Goal: Information Seeking & Learning: Learn about a topic

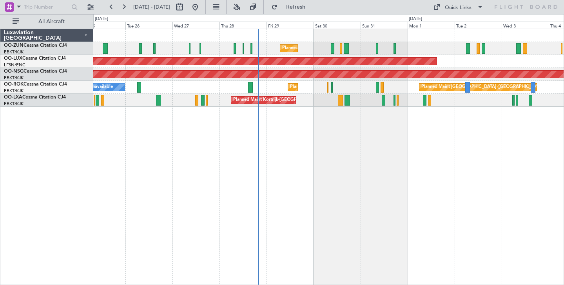
click at [364, 142] on div "Planned Maint Kortrijk-[GEOGRAPHIC_DATA] Planned Maint [GEOGRAPHIC_DATA] ([GEOG…" at bounding box center [328, 157] width 471 height 256
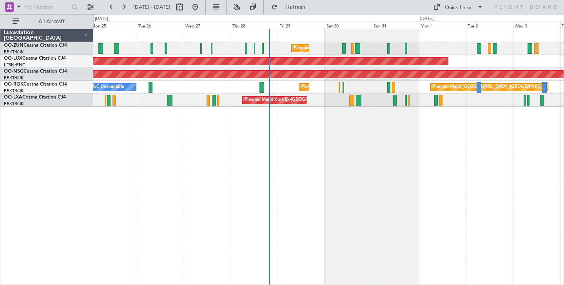
click at [351, 202] on div "Planned Maint Kortrijk-[GEOGRAPHIC_DATA] Planned Maint [GEOGRAPHIC_DATA] ([GEOG…" at bounding box center [328, 157] width 471 height 256
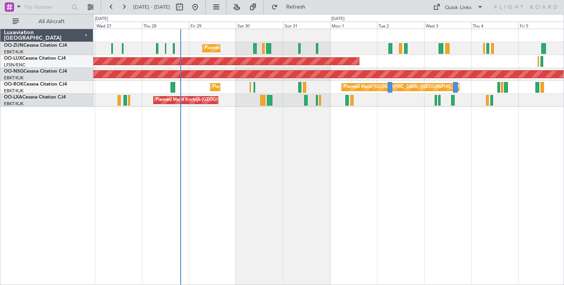
click at [298, 134] on div "Planned Maint Kortrijk-[GEOGRAPHIC_DATA] Planned Maint [GEOGRAPHIC_DATA] ([GEOG…" at bounding box center [328, 157] width 471 height 256
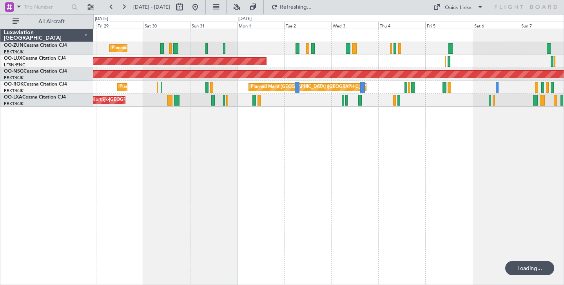
click at [287, 164] on div "Planned Maint Kortrijk-[GEOGRAPHIC_DATA] Planned Maint [GEOGRAPHIC_DATA] ([GEOG…" at bounding box center [328, 157] width 471 height 256
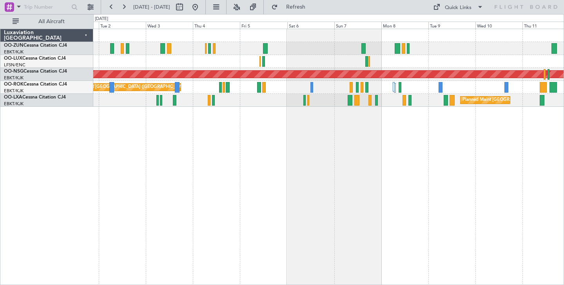
click at [219, 120] on div "Planned Maint [GEOGRAPHIC_DATA] ([GEOGRAPHIC_DATA]) Planned Maint [GEOGRAPHIC_D…" at bounding box center [328, 157] width 471 height 256
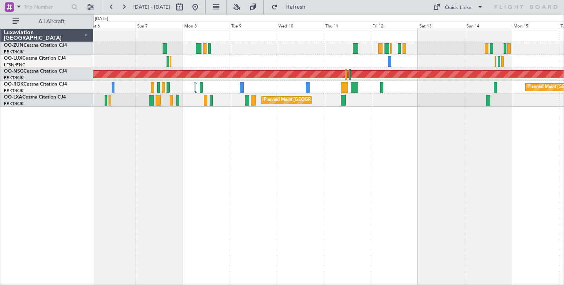
click at [252, 151] on div "Planned Maint [GEOGRAPHIC_DATA] ([GEOGRAPHIC_DATA]) Planned Maint [GEOGRAPHIC_D…" at bounding box center [328, 157] width 471 height 256
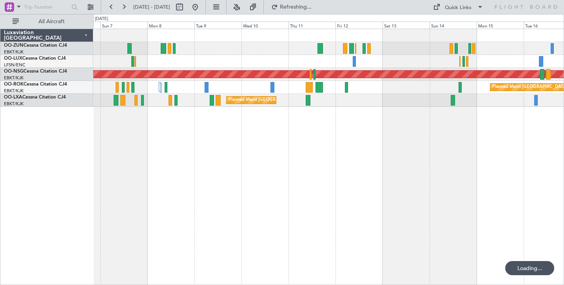
click at [345, 165] on div "Planned Maint [GEOGRAPHIC_DATA] ([GEOGRAPHIC_DATA]) Planned Maint [GEOGRAPHIC_D…" at bounding box center [328, 157] width 471 height 256
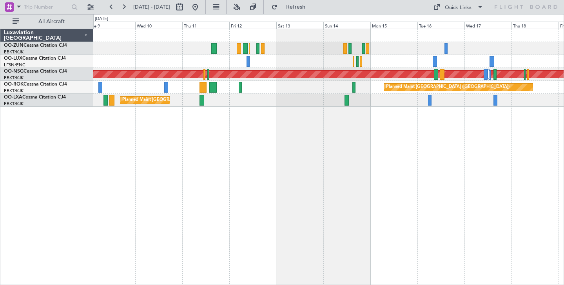
click at [300, 176] on div "Planned Maint [GEOGRAPHIC_DATA] ([GEOGRAPHIC_DATA]) Planned Maint [GEOGRAPHIC_D…" at bounding box center [328, 157] width 471 height 256
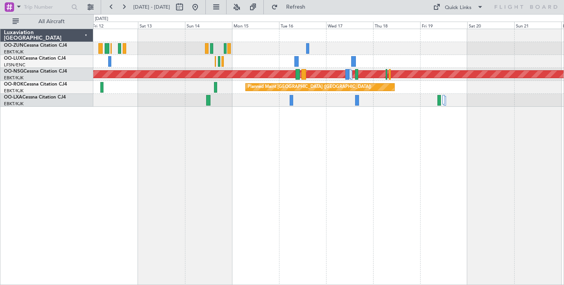
click at [320, 174] on div "Planned Maint Kortrijk-[GEOGRAPHIC_DATA] Planned Maint [GEOGRAPHIC_DATA] ([GEOG…" at bounding box center [328, 157] width 471 height 256
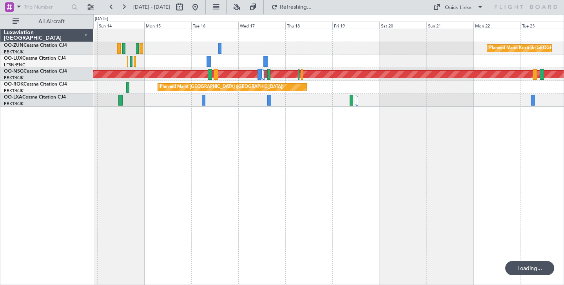
click at [348, 163] on div "Planned Maint Kortrijk-[GEOGRAPHIC_DATA] Planned Maint [GEOGRAPHIC_DATA] ([GEOG…" at bounding box center [328, 157] width 471 height 256
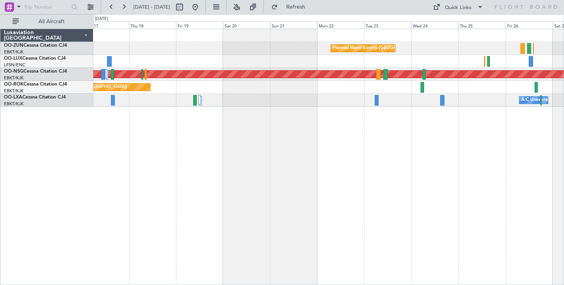
click at [379, 161] on div "Planned Maint Kortrijk-[GEOGRAPHIC_DATA] Planned Maint [GEOGRAPHIC_DATA] ([GEOG…" at bounding box center [328, 157] width 471 height 256
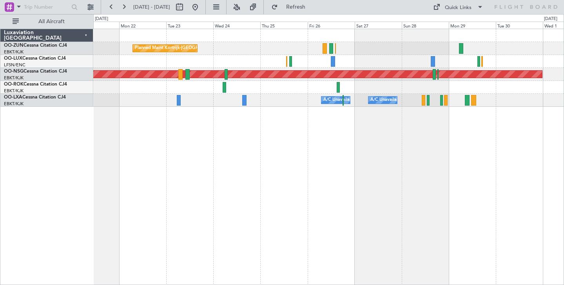
click at [332, 172] on div "Planned Maint Kortrijk-[GEOGRAPHIC_DATA] Planned Maint [GEOGRAPHIC_DATA] ([GEOG…" at bounding box center [328, 157] width 471 height 256
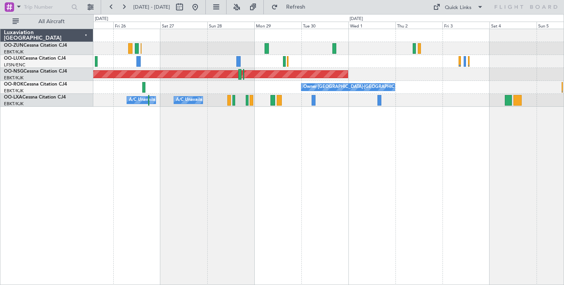
click at [314, 182] on div "Planned Maint Kortrijk-[GEOGRAPHIC_DATA] Planned Maint [GEOGRAPHIC_DATA] ([GEOG…" at bounding box center [328, 157] width 471 height 256
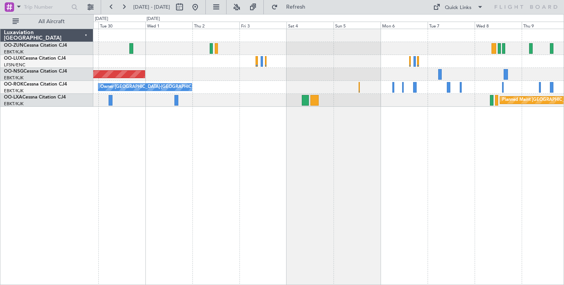
click at [309, 197] on div "Planned Maint [GEOGRAPHIC_DATA] ([GEOGRAPHIC_DATA]) Owner [GEOGRAPHIC_DATA]-[GE…" at bounding box center [328, 157] width 471 height 256
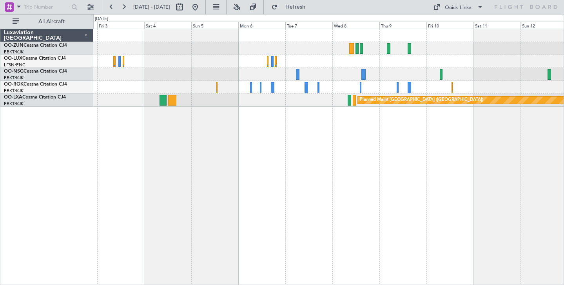
click at [271, 176] on div "Planned Maint [GEOGRAPHIC_DATA] ([GEOGRAPHIC_DATA]) Owner [GEOGRAPHIC_DATA]-[GE…" at bounding box center [328, 157] width 471 height 256
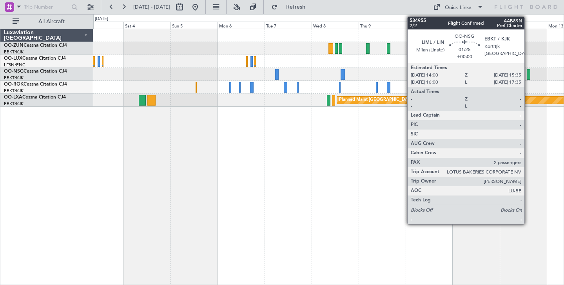
click at [528, 70] on div at bounding box center [528, 74] width 3 height 11
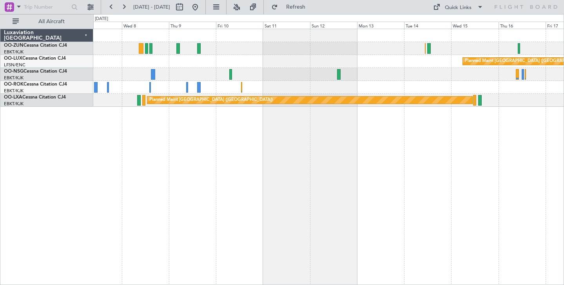
click at [268, 174] on div "Planned Maint [GEOGRAPHIC_DATA] ([GEOGRAPHIC_DATA] National) Planned Maint [GEO…" at bounding box center [328, 157] width 471 height 256
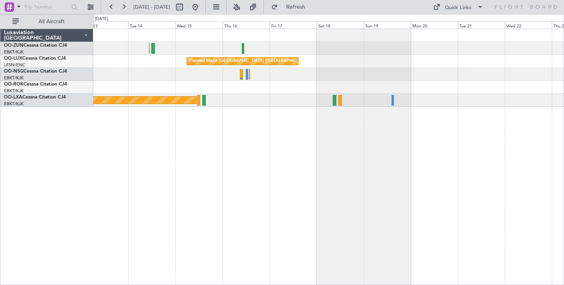
click at [151, 202] on div "Planned Maint [GEOGRAPHIC_DATA] ([GEOGRAPHIC_DATA] National) Planned Maint [GEO…" at bounding box center [328, 157] width 471 height 256
click at [494, 89] on div at bounding box center [493, 87] width 1 height 11
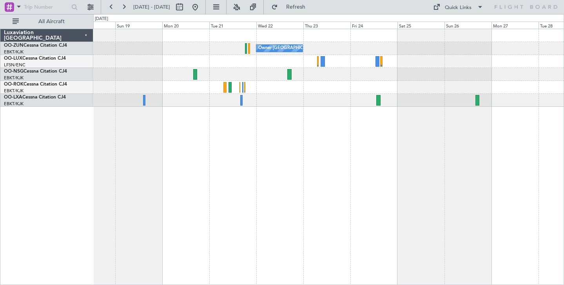
click at [235, 199] on div "Owner [GEOGRAPHIC_DATA]-[GEOGRAPHIC_DATA] Planned Maint [GEOGRAPHIC_DATA] ([GEO…" at bounding box center [328, 157] width 471 height 256
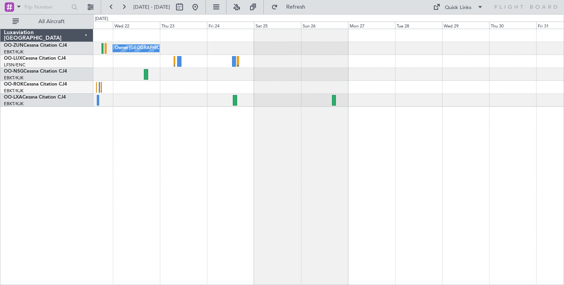
click at [211, 157] on div "Owner [GEOGRAPHIC_DATA]-[GEOGRAPHIC_DATA]" at bounding box center [328, 157] width 471 height 256
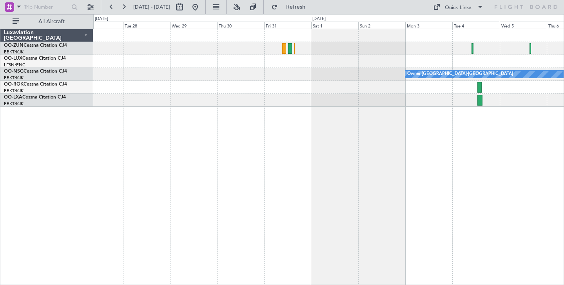
click at [279, 165] on div "Owner [GEOGRAPHIC_DATA]-[GEOGRAPHIC_DATA]" at bounding box center [328, 157] width 471 height 256
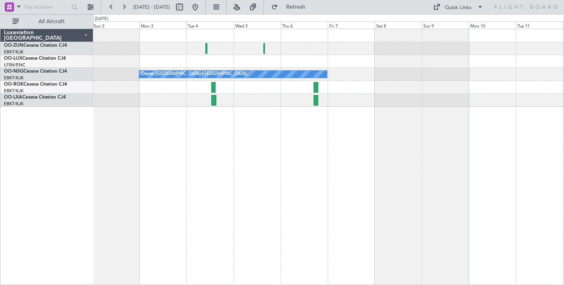
click at [236, 183] on div "Owner [GEOGRAPHIC_DATA]-[GEOGRAPHIC_DATA]" at bounding box center [328, 157] width 471 height 256
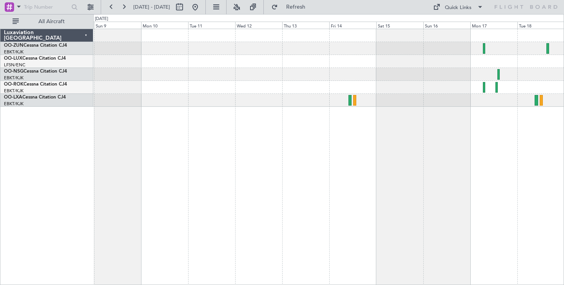
click at [120, 148] on div "Owner [GEOGRAPHIC_DATA]-[GEOGRAPHIC_DATA]" at bounding box center [328, 157] width 471 height 256
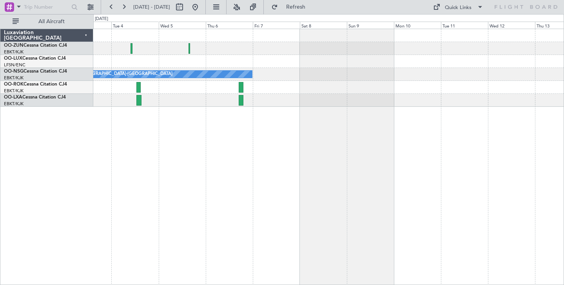
click at [381, 156] on div "Owner [GEOGRAPHIC_DATA]-[GEOGRAPHIC_DATA]" at bounding box center [328, 157] width 471 height 256
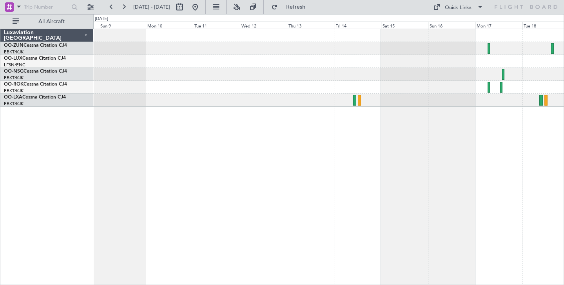
click at [193, 93] on div at bounding box center [328, 87] width 470 height 13
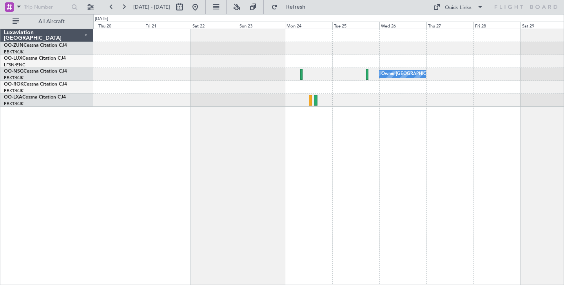
click at [76, 120] on div "Owner [GEOGRAPHIC_DATA]-[GEOGRAPHIC_DATA] Luxaviation [GEOGRAPHIC_DATA] OO-ZUN …" at bounding box center [282, 149] width 564 height 271
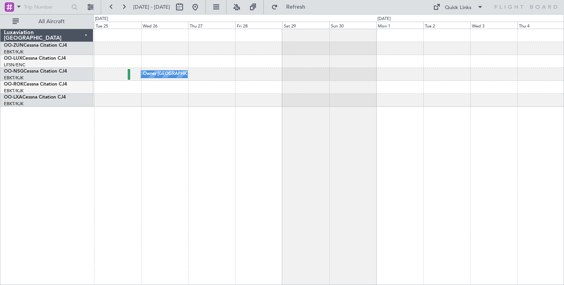
click at [127, 124] on div "Owner [GEOGRAPHIC_DATA]-[GEOGRAPHIC_DATA]" at bounding box center [328, 157] width 471 height 256
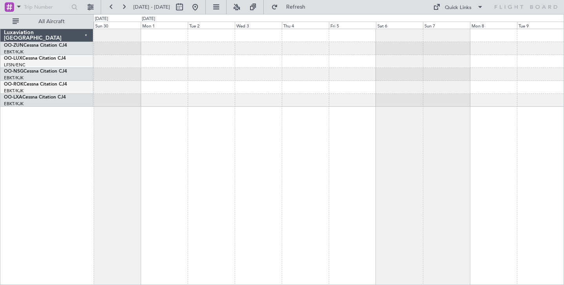
click at [167, 156] on div at bounding box center [328, 157] width 471 height 256
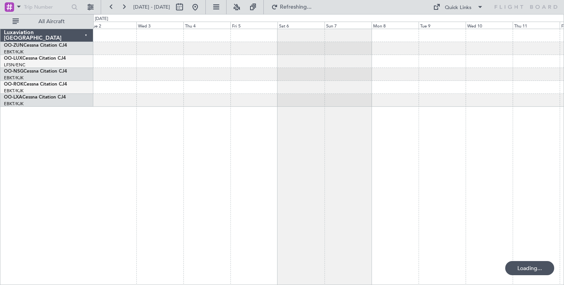
click at [214, 166] on div at bounding box center [328, 157] width 471 height 256
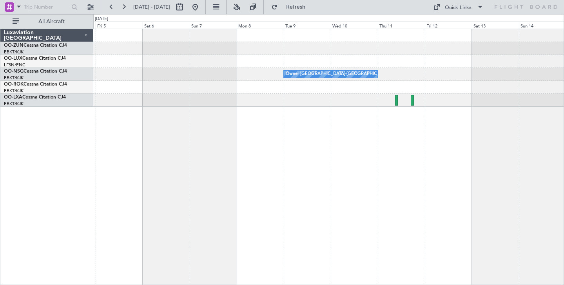
click at [317, 149] on div "Owner [GEOGRAPHIC_DATA]-[GEOGRAPHIC_DATA] Planned Maint [GEOGRAPHIC_DATA]-[GEOG…" at bounding box center [328, 157] width 471 height 256
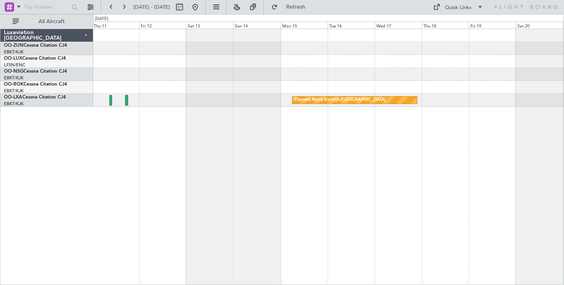
click at [144, 167] on div "Owner [GEOGRAPHIC_DATA]-[GEOGRAPHIC_DATA] Planned Maint [GEOGRAPHIC_DATA]-[GEOG…" at bounding box center [328, 157] width 471 height 256
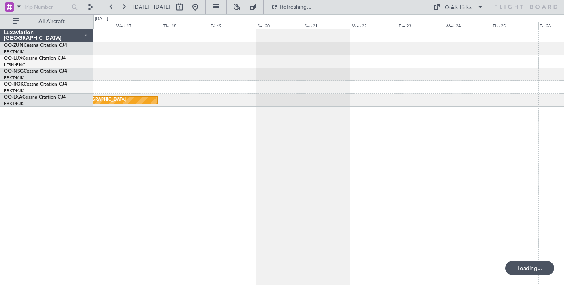
click at [174, 195] on div "Planned Maint Kortrijk-[GEOGRAPHIC_DATA]" at bounding box center [328, 157] width 471 height 256
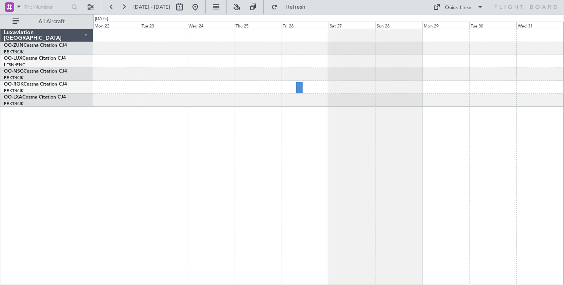
click at [123, 191] on div at bounding box center [328, 157] width 471 height 256
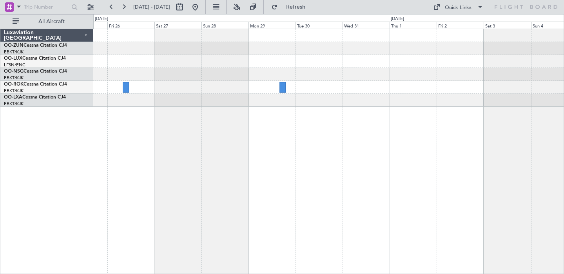
click at [256, 147] on div at bounding box center [328, 151] width 471 height 245
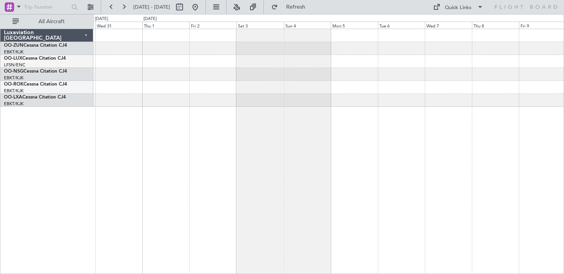
click at [232, 186] on div at bounding box center [328, 151] width 471 height 245
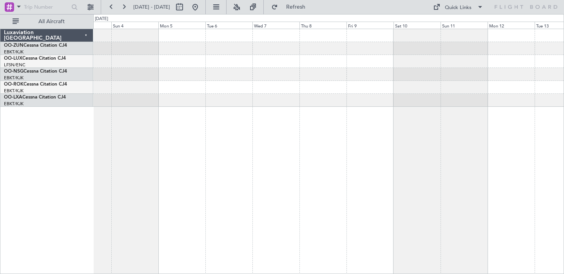
click at [312, 172] on div at bounding box center [328, 151] width 471 height 245
click at [274, 142] on div at bounding box center [328, 151] width 471 height 245
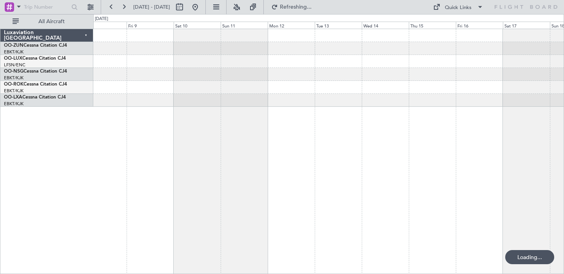
click at [183, 153] on div "Owner [GEOGRAPHIC_DATA]-[GEOGRAPHIC_DATA]" at bounding box center [328, 151] width 471 height 245
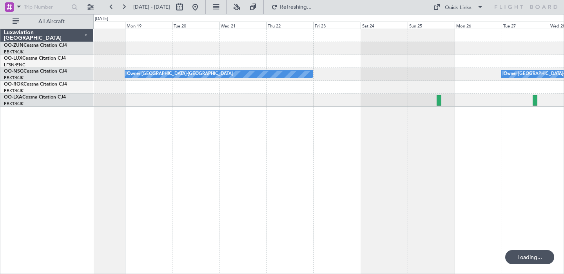
click at [123, 126] on div "Owner [GEOGRAPHIC_DATA]-[GEOGRAPHIC_DATA] Owner [GEOGRAPHIC_DATA]-[GEOGRAPHIC_D…" at bounding box center [328, 151] width 471 height 245
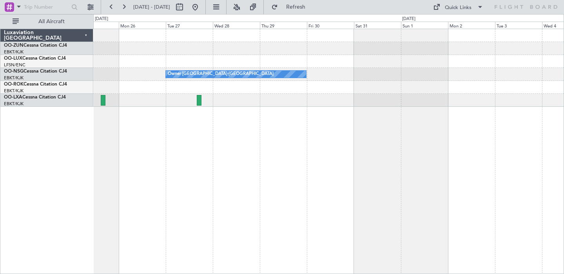
click at [178, 206] on div "Owner [GEOGRAPHIC_DATA]-[GEOGRAPHIC_DATA] Owner [GEOGRAPHIC_DATA]-[GEOGRAPHIC_D…" at bounding box center [328, 151] width 471 height 245
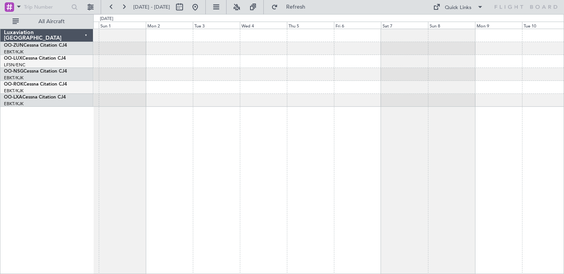
click at [129, 184] on div "Owner [GEOGRAPHIC_DATA]-[GEOGRAPHIC_DATA]" at bounding box center [328, 151] width 471 height 245
click at [120, 156] on div "Owner [GEOGRAPHIC_DATA]-[GEOGRAPHIC_DATA]" at bounding box center [328, 151] width 471 height 245
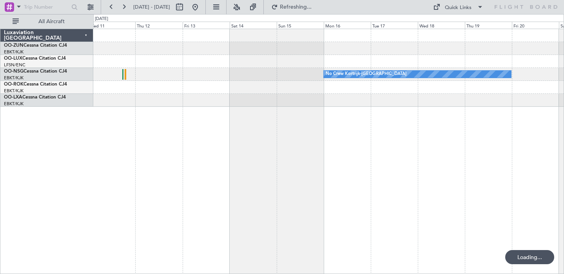
click at [140, 151] on div "No Crew Kortrijk-[GEOGRAPHIC_DATA]" at bounding box center [328, 151] width 471 height 245
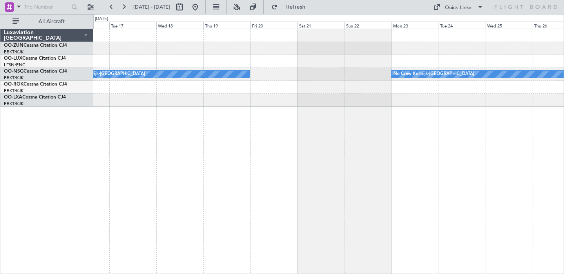
click at [109, 127] on div "No Crew Kortrijk-[GEOGRAPHIC_DATA] No Crew Kortrijk-[GEOGRAPHIC_DATA]" at bounding box center [328, 151] width 471 height 245
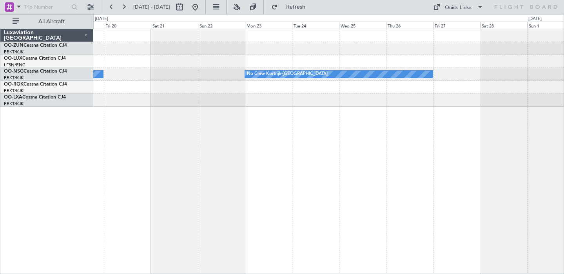
click at [249, 114] on div "No Crew Kortrijk-[GEOGRAPHIC_DATA] No Crew Kortrijk-[GEOGRAPHIC_DATA]" at bounding box center [328, 151] width 471 height 245
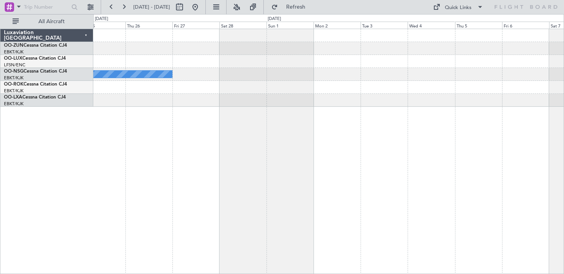
click at [164, 153] on div "No Crew Kortrijk-[GEOGRAPHIC_DATA]" at bounding box center [328, 151] width 471 height 245
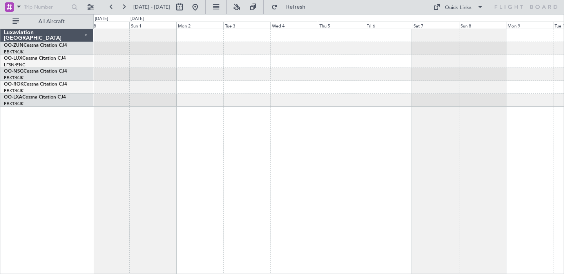
click at [194, 127] on div "No Crew Kortrijk-[GEOGRAPHIC_DATA]" at bounding box center [328, 151] width 471 height 245
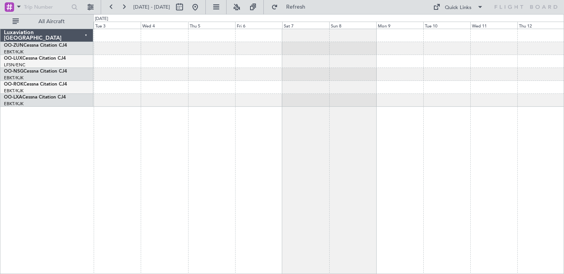
click at [234, 108] on div at bounding box center [328, 151] width 471 height 245
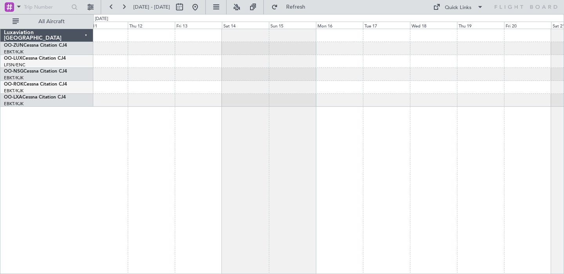
click at [164, 140] on div at bounding box center [328, 151] width 471 height 245
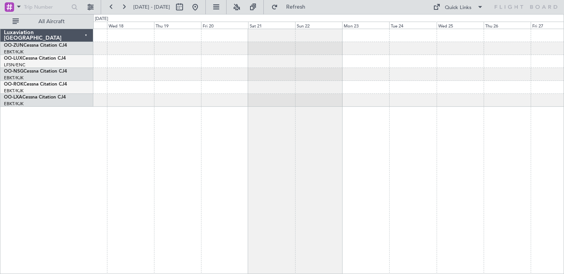
click at [167, 98] on div at bounding box center [328, 100] width 470 height 13
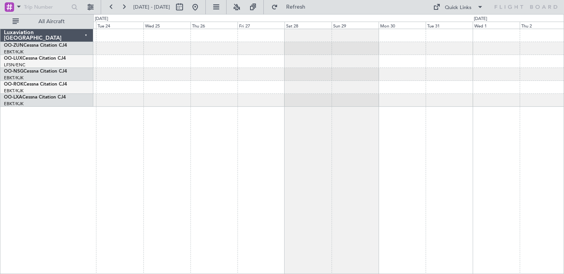
click at [217, 67] on div at bounding box center [328, 61] width 470 height 13
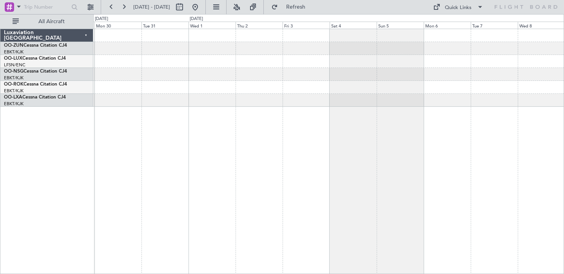
click at [125, 75] on div at bounding box center [328, 68] width 470 height 78
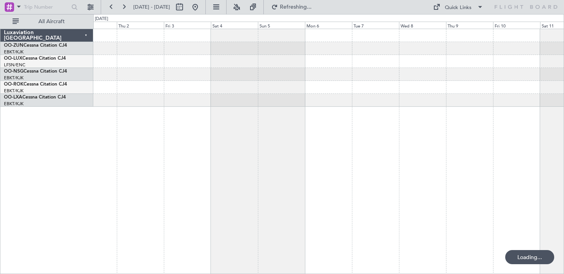
click at [337, 65] on div at bounding box center [328, 61] width 470 height 13
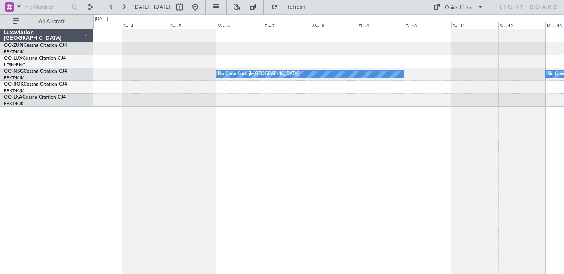
click at [142, 125] on div "No Crew Kortrijk-[GEOGRAPHIC_DATA] No Crew Kortrijk-[GEOGRAPHIC_DATA]" at bounding box center [328, 151] width 471 height 245
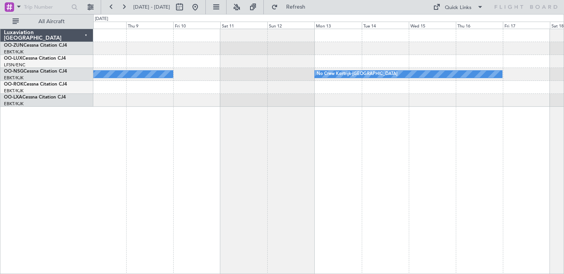
click at [209, 117] on div "No Crew Kortrijk-[GEOGRAPHIC_DATA] No Crew Kortrijk-[GEOGRAPHIC_DATA]" at bounding box center [328, 151] width 471 height 245
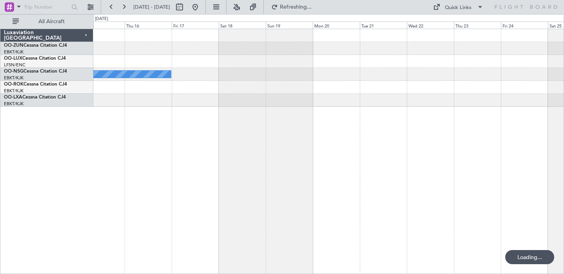
click at [222, 103] on div "No Crew Kortrijk-[GEOGRAPHIC_DATA]" at bounding box center [328, 68] width 470 height 78
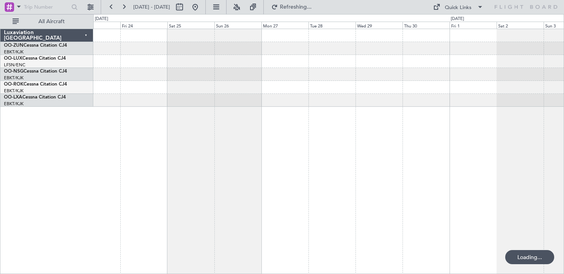
click at [0, 229] on div "Luxaviation [GEOGRAPHIC_DATA] OO-ZUN Cessna Citation CJ4 EBKT/KJK [GEOGRAPHIC_D…" at bounding box center [282, 144] width 564 height 260
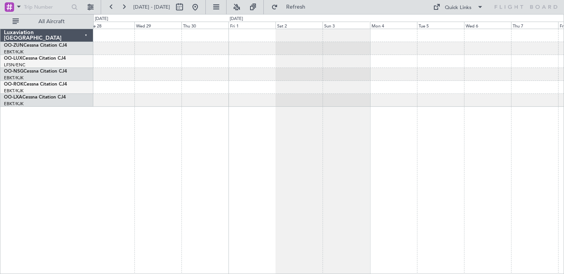
click at [0, 133] on div "Luxaviation [GEOGRAPHIC_DATA] OO-ZUN Cessna Citation CJ4 EBKT/KJK [GEOGRAPHIC_D…" at bounding box center [282, 144] width 564 height 260
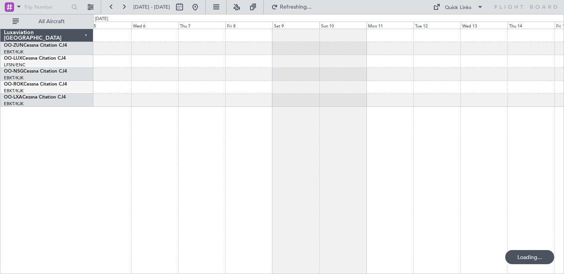
click at [224, 61] on div at bounding box center [328, 68] width 470 height 78
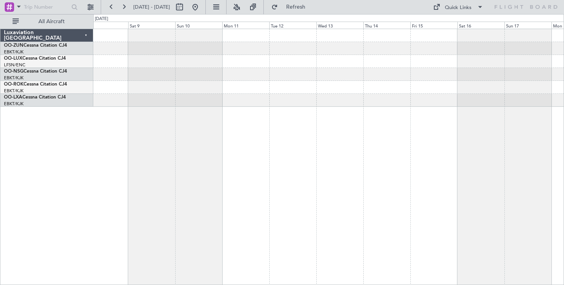
click at [125, 122] on div at bounding box center [328, 157] width 471 height 256
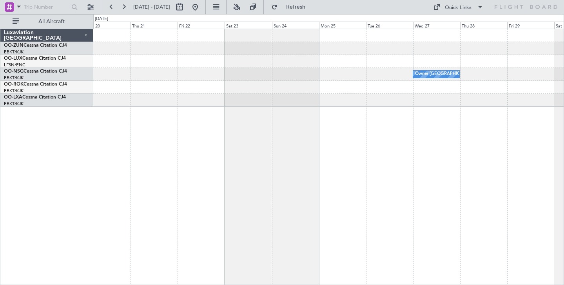
click at [41, 230] on div "Owner [GEOGRAPHIC_DATA]-[GEOGRAPHIC_DATA] Luxaviation [GEOGRAPHIC_DATA] OO-ZUN …" at bounding box center [282, 149] width 564 height 271
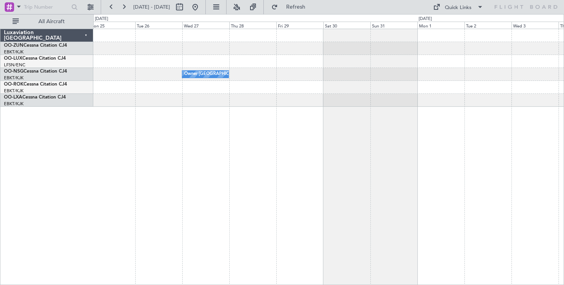
click at [101, 198] on div "Owner [GEOGRAPHIC_DATA]-[GEOGRAPHIC_DATA]" at bounding box center [328, 157] width 471 height 256
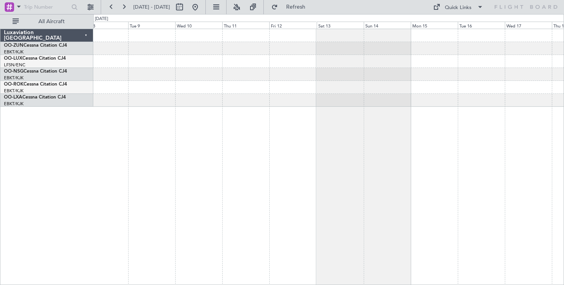
click at [0, 185] on div "Luxaviation [GEOGRAPHIC_DATA] OO-ZUN Cessna Citation CJ4 EBKT/KJK [GEOGRAPHIC_D…" at bounding box center [282, 149] width 564 height 271
click at [0, 198] on div "Luxaviation [GEOGRAPHIC_DATA] OO-ZUN Cessna Citation CJ4 EBKT/KJK [GEOGRAPHIC_D…" at bounding box center [282, 149] width 564 height 271
